Goal: Communication & Community: Ask a question

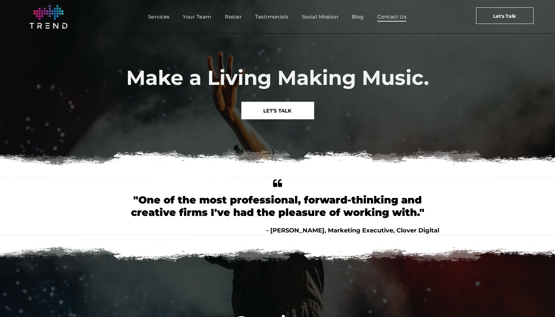
click at [397, 16] on span "Contact Us" at bounding box center [392, 17] width 29 height 10
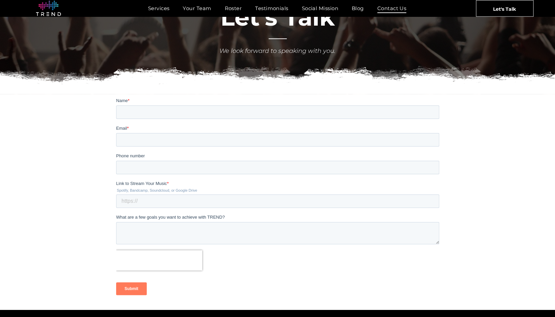
scroll to position [57, 0]
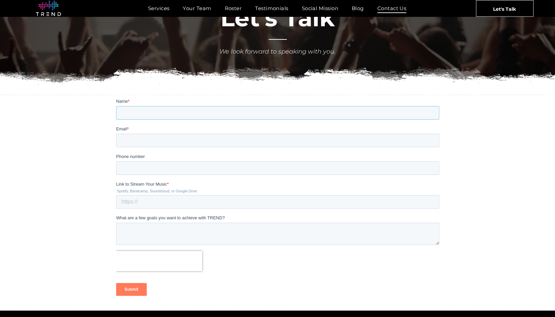
click at [135, 113] on input "Name *" at bounding box center [277, 112] width 323 height 13
type input "[PERSON_NAME]"
type input "[PERSON_NAME][EMAIL_ADDRESS][PERSON_NAME][DOMAIN_NAME]"
type input "[PHONE_NUMBER]"
click at [139, 202] on input "Link to Stream Your Music *" at bounding box center [277, 201] width 323 height 13
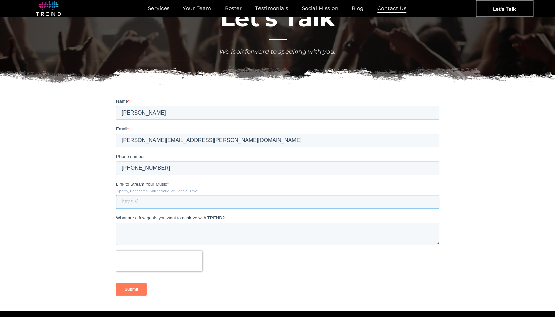
paste input "[URL][DOMAIN_NAME]"
type input "[URL][DOMAIN_NAME]"
click at [135, 228] on textarea "What are a few goals you want to achieve with TREND?" at bounding box center [277, 233] width 323 height 22
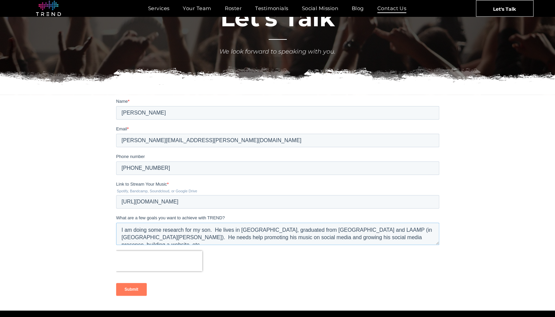
scroll to position [121, 0]
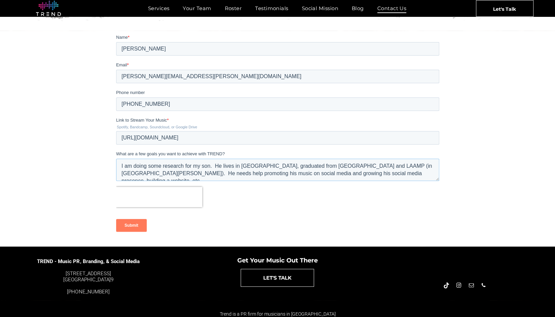
type textarea "I am doing some research for my son. He lives in [GEOGRAPHIC_DATA], graduated f…"
click at [137, 223] on input "Submit" at bounding box center [131, 225] width 31 height 13
